Goal: Task Accomplishment & Management: Complete application form

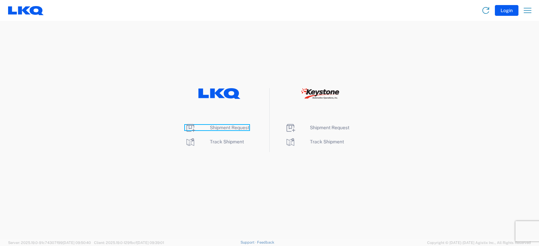
click at [232, 129] on span "Shipment Request" at bounding box center [229, 127] width 39 height 5
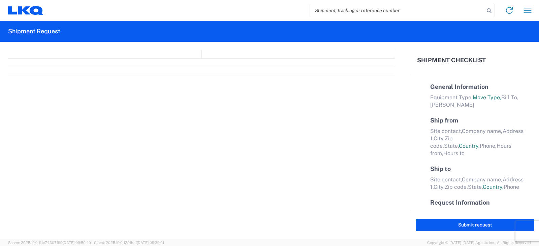
select select "FULL"
select select "LBS"
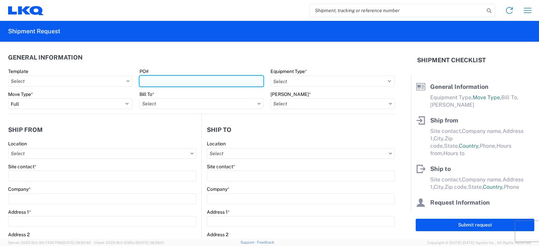
click at [156, 83] on input "PO#" at bounding box center [202, 81] width 124 height 11
type input "TRN# TH734999,"
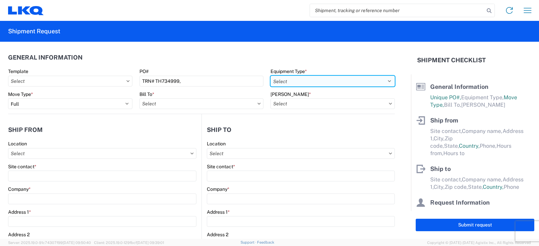
click at [280, 82] on select "Select 53’ Dry Van Flatbed Dropdeck (van) Lowboy (flatbed) Rail" at bounding box center [333, 81] width 124 height 11
select select "STDV"
click at [271, 76] on select "Select 53’ Dry Van Flatbed Dropdeck (van) Lowboy (flatbed) Rail" at bounding box center [333, 81] width 124 height 11
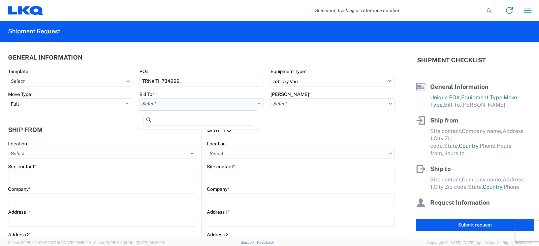
click at [213, 106] on input "text" at bounding box center [202, 103] width 124 height 11
type input "3219"
click at [178, 133] on div "3219 - [GEOGRAPHIC_DATA] TX Wheel Plant" at bounding box center [199, 133] width 118 height 11
type input "3219 - [GEOGRAPHIC_DATA] TX Wheel Plant"
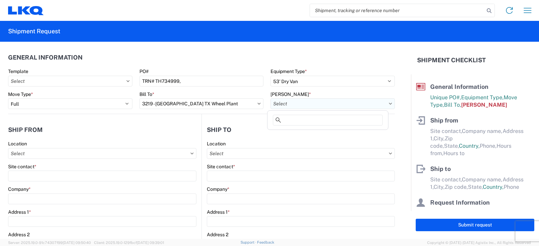
click at [295, 106] on input "text" at bounding box center [333, 103] width 124 height 11
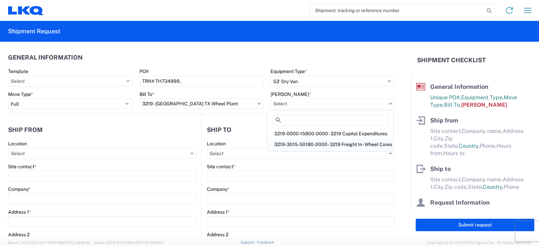
click at [301, 142] on div "3219-3015-50180-0000 - 3219 Freight In - Wheel Cores" at bounding box center [330, 144] width 123 height 11
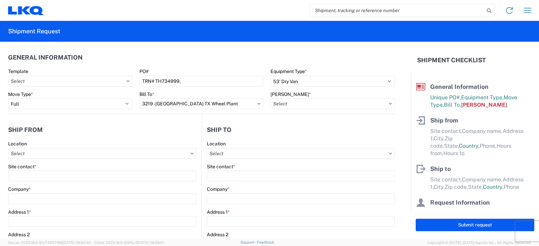
type input "3219-3015-50180-0000 - 3219 Freight In - Wheel Cores"
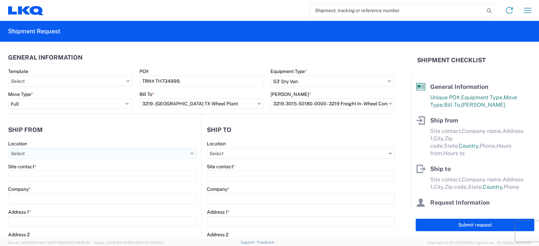
click at [23, 152] on input "text" at bounding box center [102, 153] width 188 height 11
type input "3238"
click at [35, 183] on div "3238 - Huntington IDC" at bounding box center [69, 183] width 118 height 11
type input "3238 - Huntington IDC"
type input "LKQ Corporation"
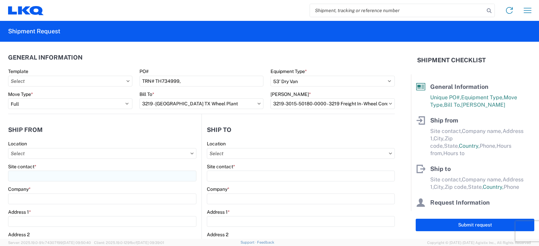
type input "[STREET_ADDRESS]"
type input "Huntington"
type input "46750"
select select "IN"
select select "US"
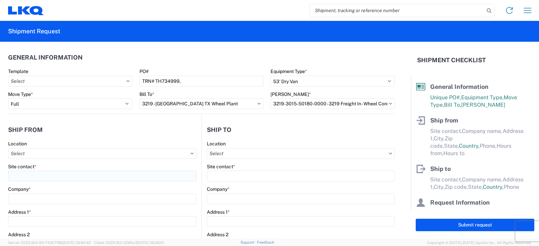
type input "07:00"
type input "17:00"
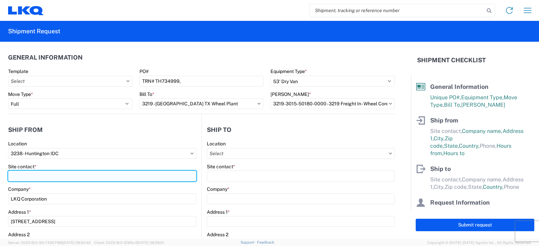
click at [21, 174] on input "Site contact *" at bounding box center [102, 176] width 188 height 11
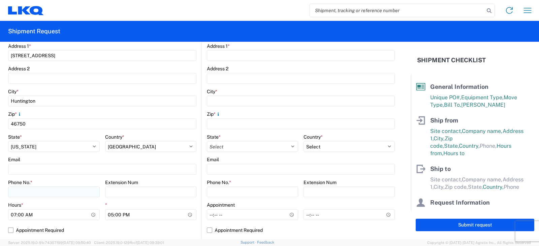
scroll to position [169, 0]
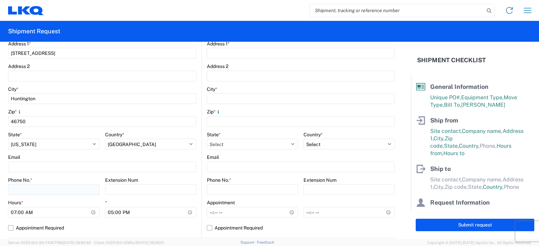
type input "[PERSON_NAME]"
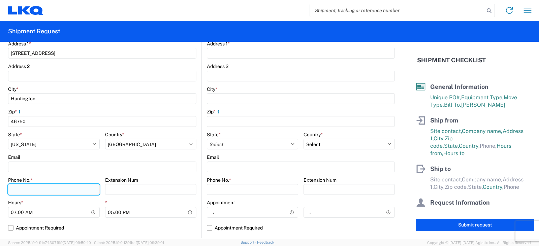
click at [19, 188] on input "Phone No. *" at bounding box center [54, 189] width 92 height 11
type input "[PHONE_NUMBER]"
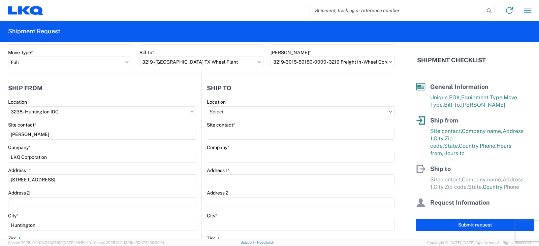
scroll to position [34, 0]
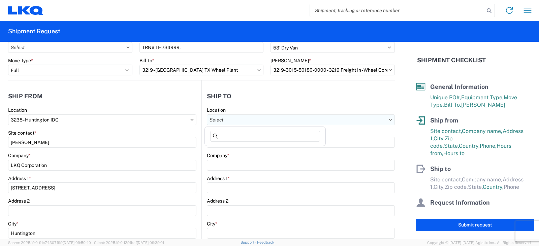
click at [214, 119] on input "text" at bounding box center [301, 120] width 188 height 11
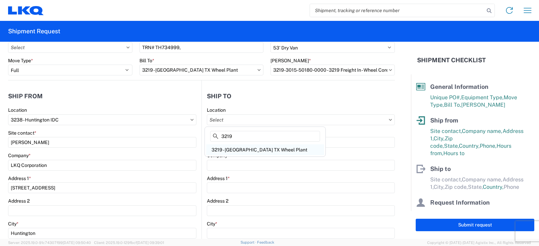
type input "3219"
click at [227, 149] on div "3219 - [GEOGRAPHIC_DATA] TX Wheel Plant" at bounding box center [265, 150] width 118 height 11
type input "3219 - [GEOGRAPHIC_DATA] TX Wheel Plant"
type input "LKQ Corporation"
type input "[STREET_ADDRESS]"
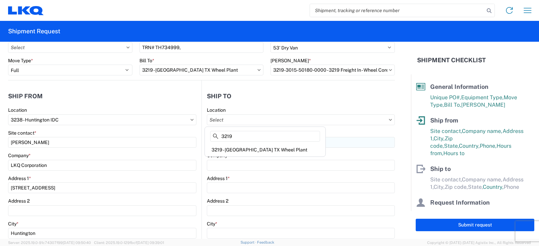
type input "[PERSON_NAME]"
type input "75141"
select select "US"
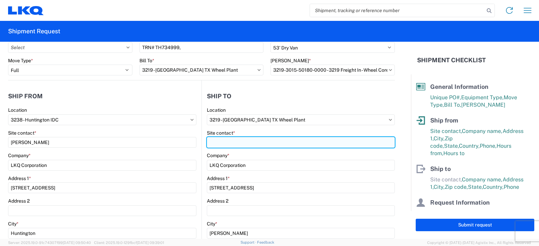
click at [225, 140] on input "Site contact *" at bounding box center [301, 142] width 188 height 11
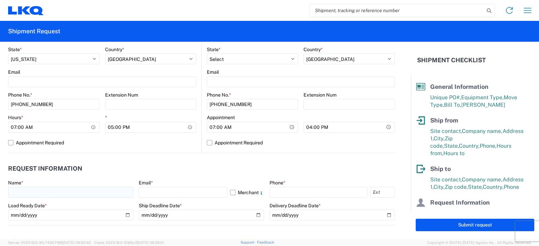
scroll to position [270, 0]
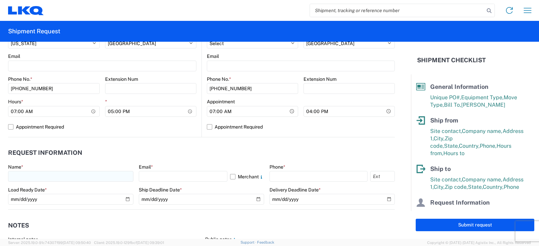
type input "[PERSON_NAME]"
click at [14, 176] on input "text" at bounding box center [70, 176] width 125 height 11
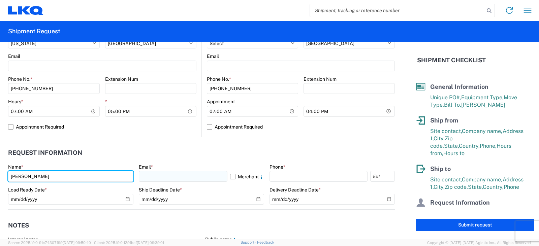
type input "[PERSON_NAME]"
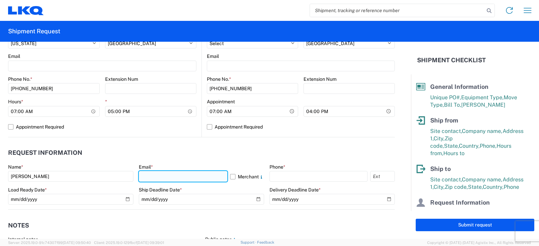
click at [150, 177] on input "text" at bounding box center [183, 176] width 89 height 11
type input "[EMAIL_ADDRESS][DOMAIN_NAME]"
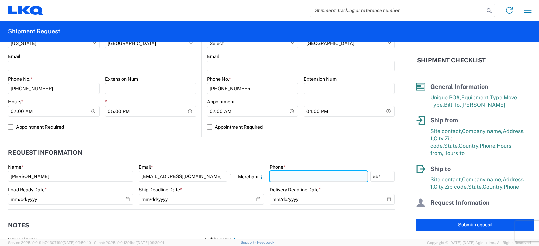
click at [277, 175] on input "text" at bounding box center [319, 176] width 98 height 11
type input "[PHONE_NUMBER]"
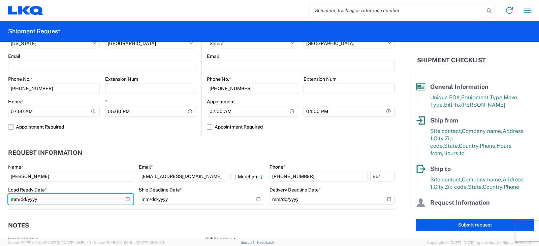
click at [125, 200] on input "date" at bounding box center [70, 199] width 125 height 11
type input "[DATE]"
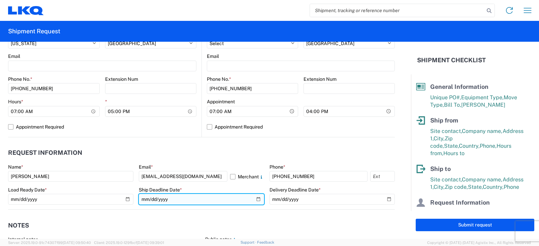
click at [255, 200] on input "date" at bounding box center [201, 199] width 125 height 11
type input "[DATE]"
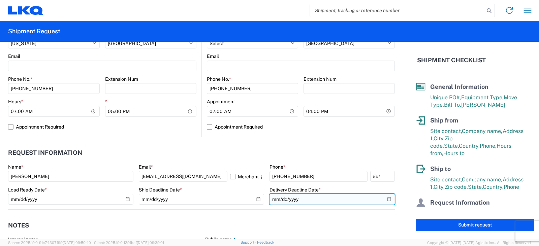
click at [383, 198] on input "date" at bounding box center [332, 199] width 125 height 11
type input "[DATE]"
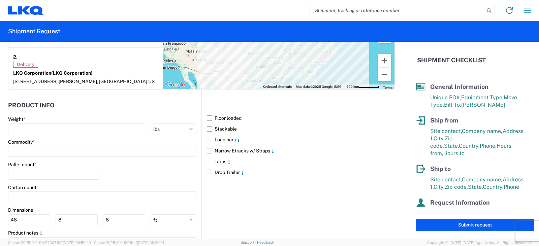
scroll to position [611, 0]
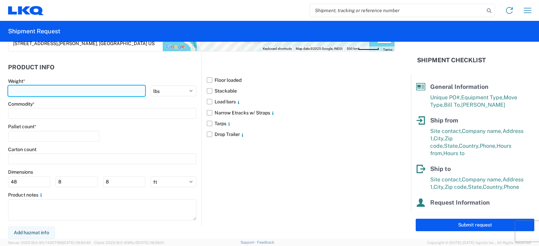
click at [19, 89] on input "number" at bounding box center [76, 91] width 137 height 11
type input "30000"
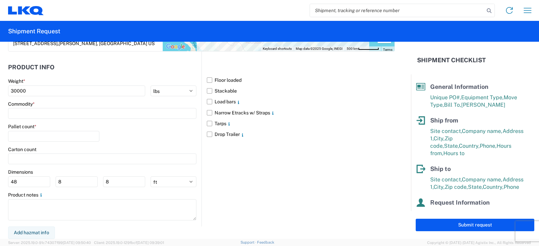
click at [32, 107] on label "Commodity *" at bounding box center [21, 104] width 27 height 6
click at [25, 115] on input at bounding box center [102, 113] width 188 height 11
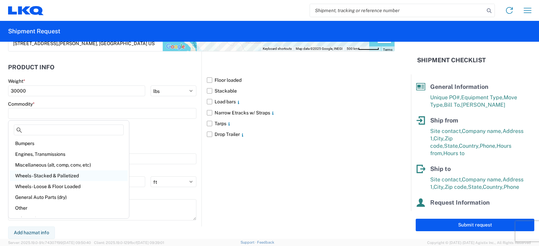
click at [42, 175] on div "Wheels - Stacked & Palletized" at bounding box center [69, 176] width 118 height 11
type input "Wheels - Stacked & Palletized"
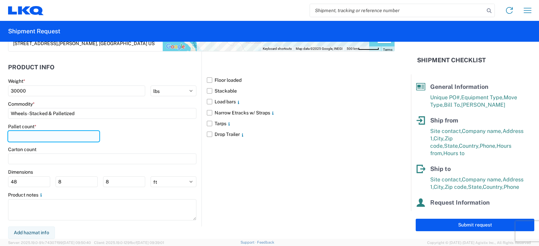
click at [11, 136] on input "number" at bounding box center [53, 136] width 91 height 11
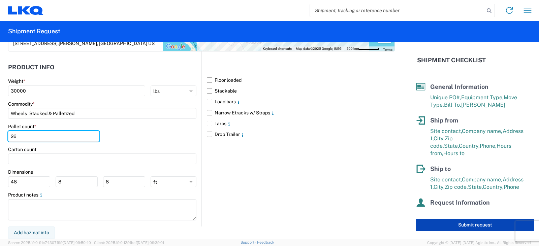
type input "26"
click at [469, 225] on button "Submit request" at bounding box center [475, 225] width 119 height 12
select select "US"
